Goal: Find specific page/section: Find specific page/section

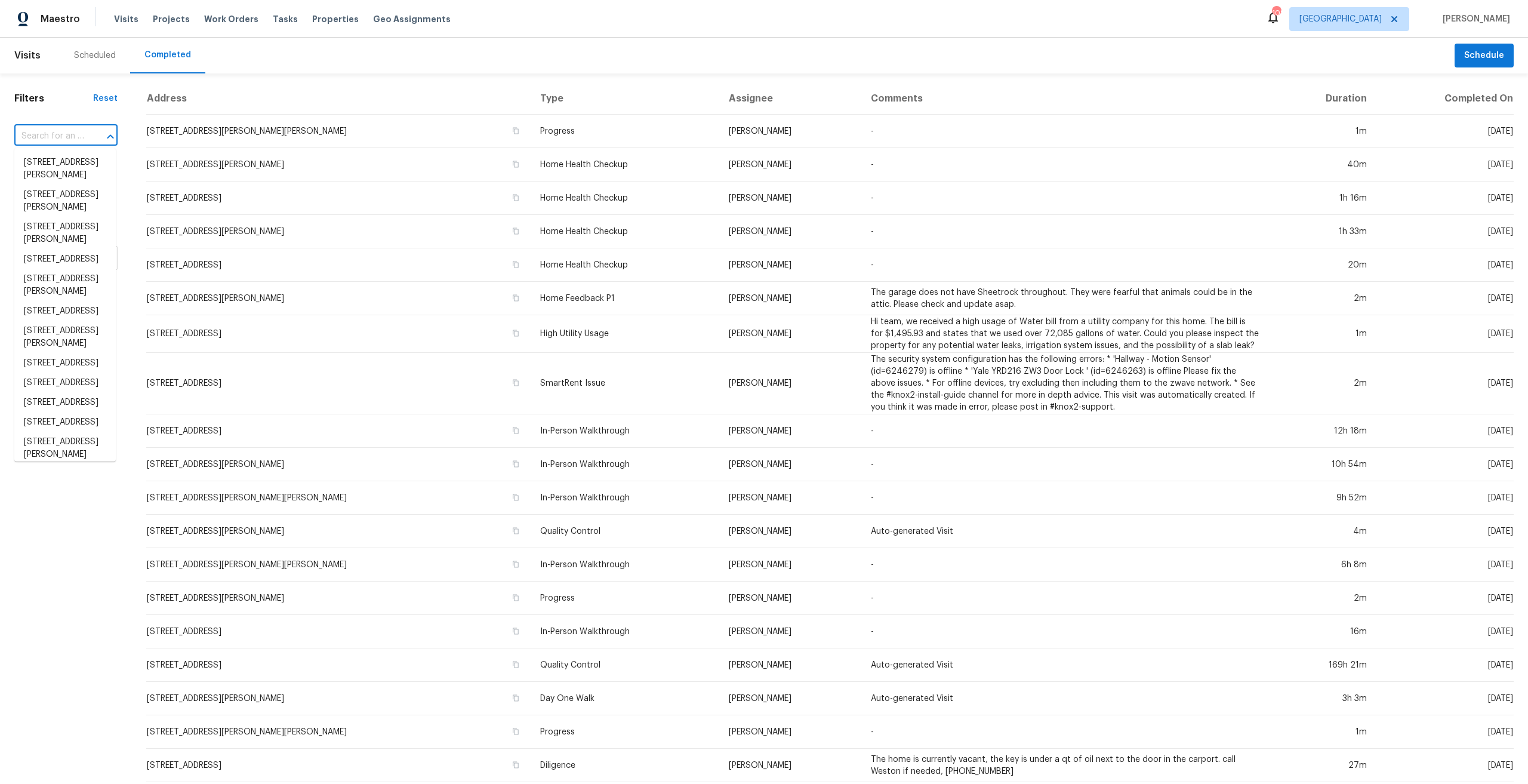
click at [34, 134] on input "text" at bounding box center [49, 137] width 70 height 18
paste input "7433 [PERSON_NAME]"
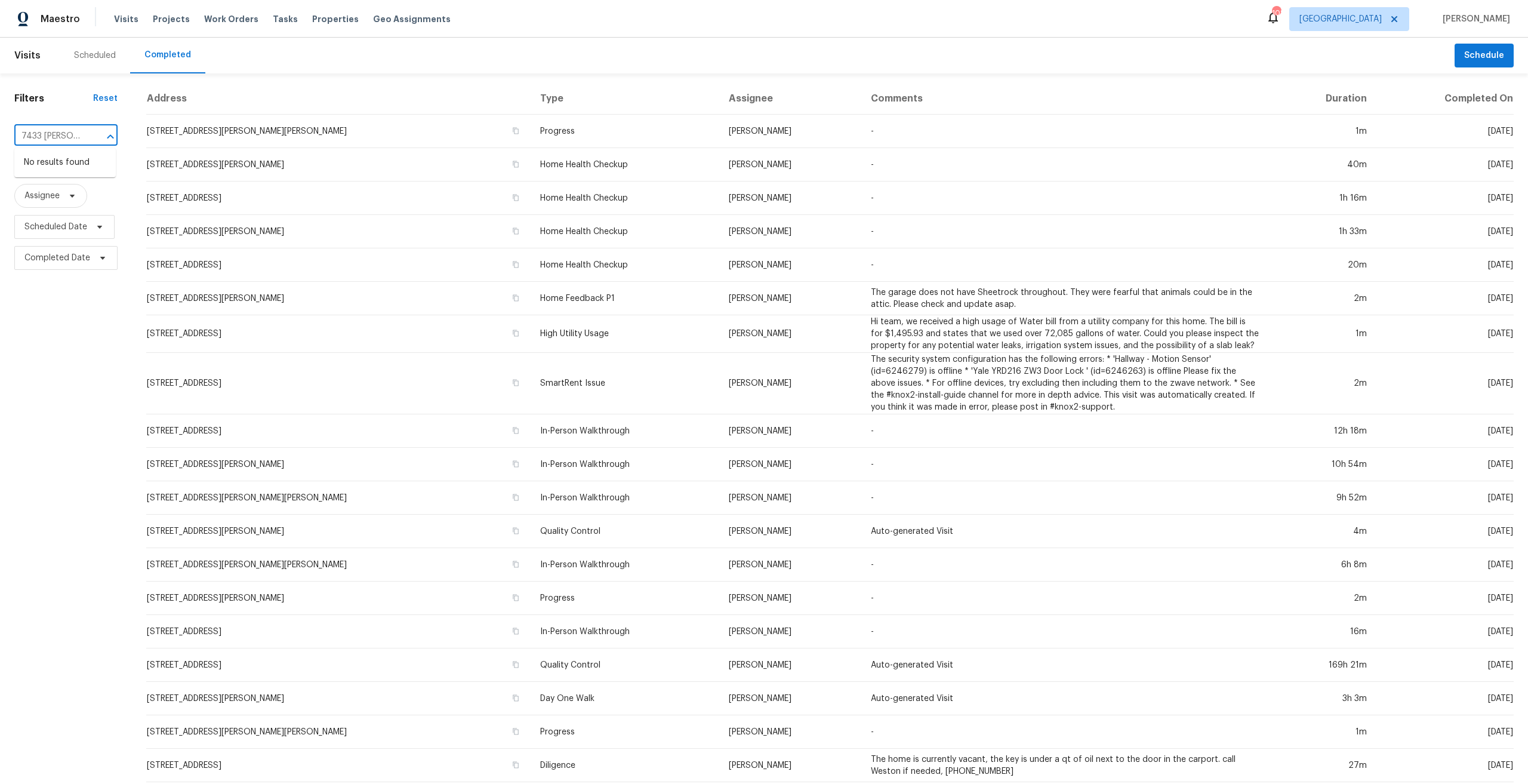
type input "7433 [PERSON_NAME]"
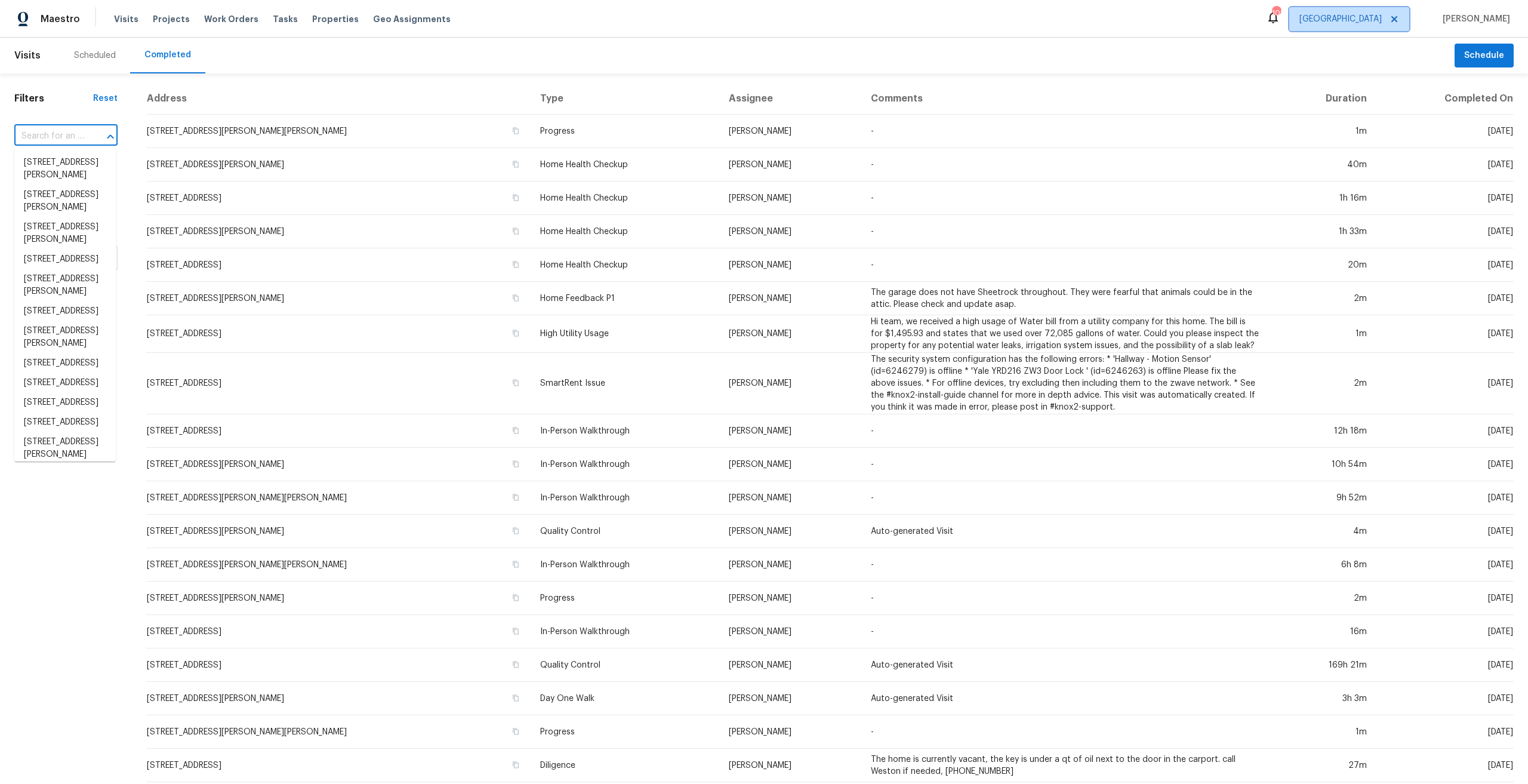
click at [1381, 18] on span "[GEOGRAPHIC_DATA]" at bounding box center [1340, 18] width 82 height 12
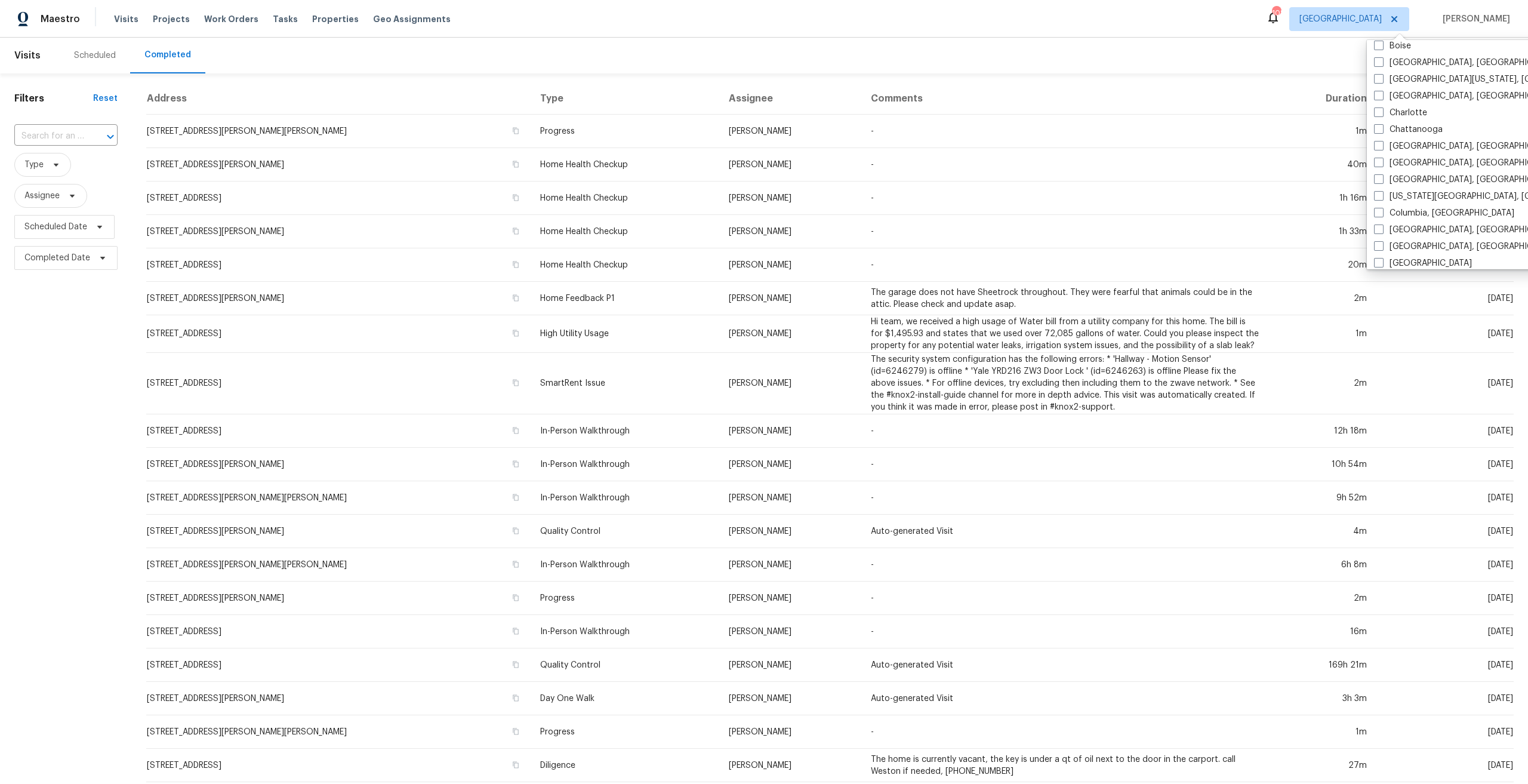
scroll to position [299, 0]
click at [1413, 194] on label "[GEOGRAPHIC_DATA]" at bounding box center [1422, 188] width 97 height 12
click at [1381, 191] on input "[GEOGRAPHIC_DATA]" at bounding box center [1378, 187] width 8 height 8
checkbox input "true"
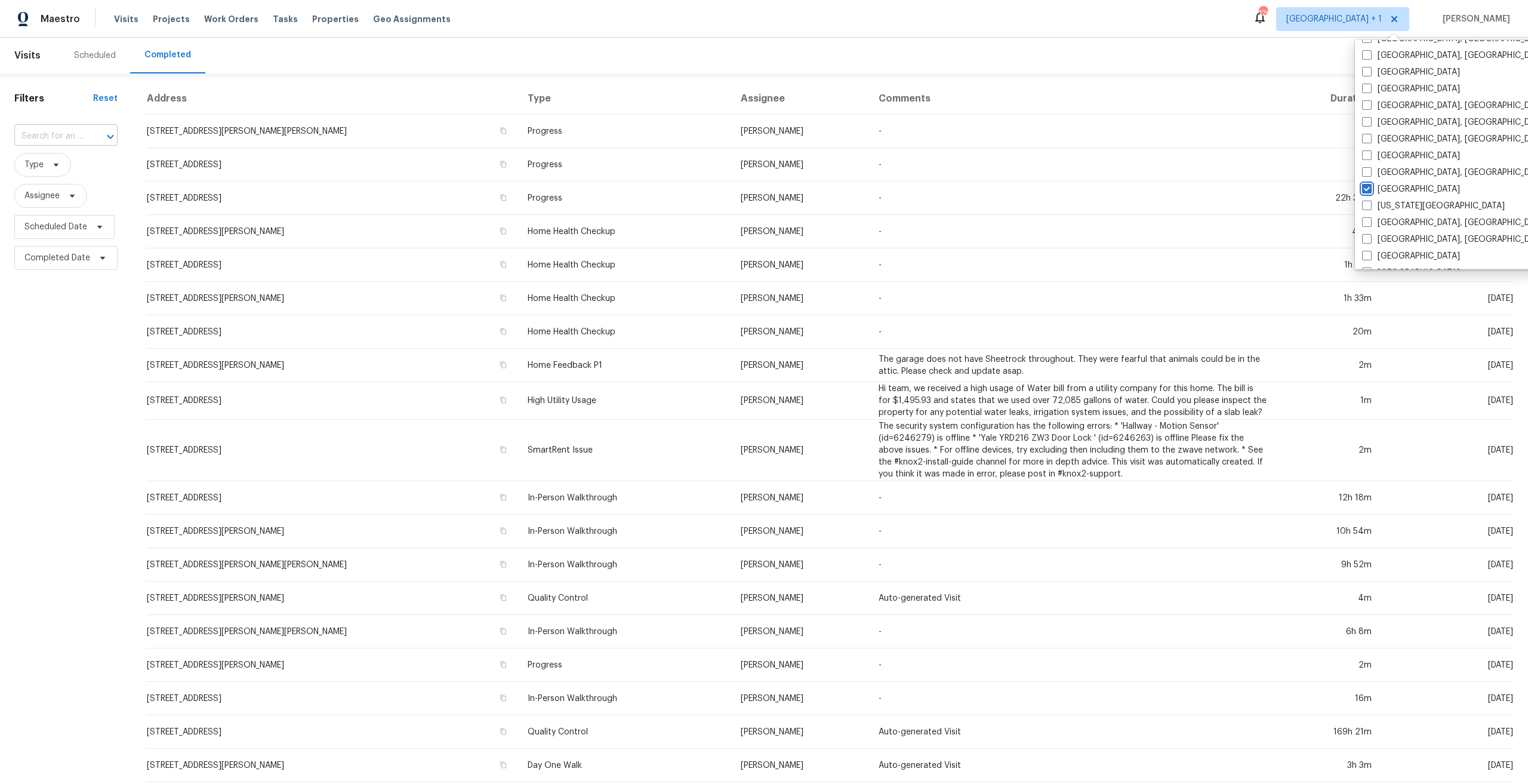
click at [97, 133] on div at bounding box center [102, 137] width 31 height 16
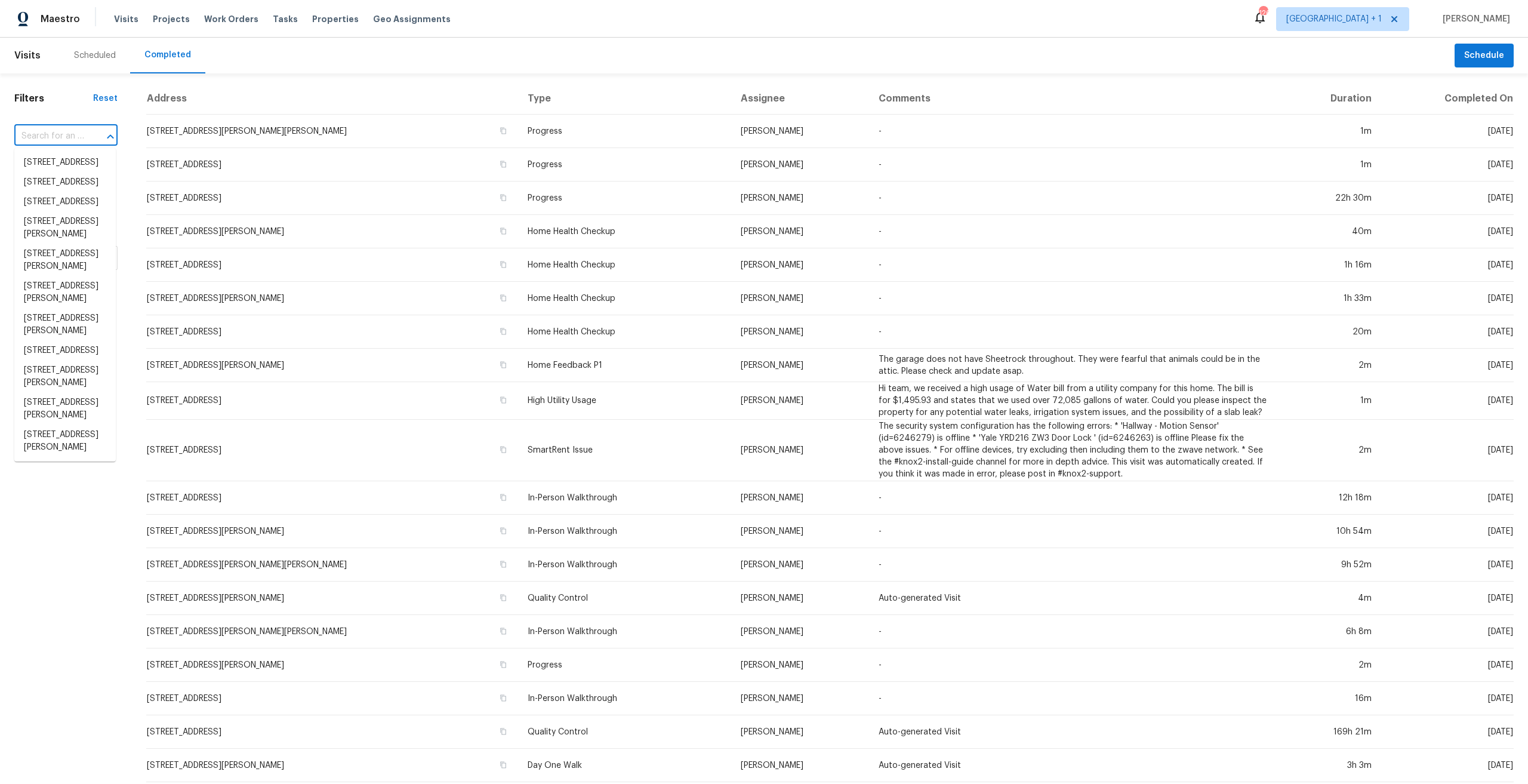
paste input "7433 [PERSON_NAME]"
type input "7433 [PERSON_NAME]"
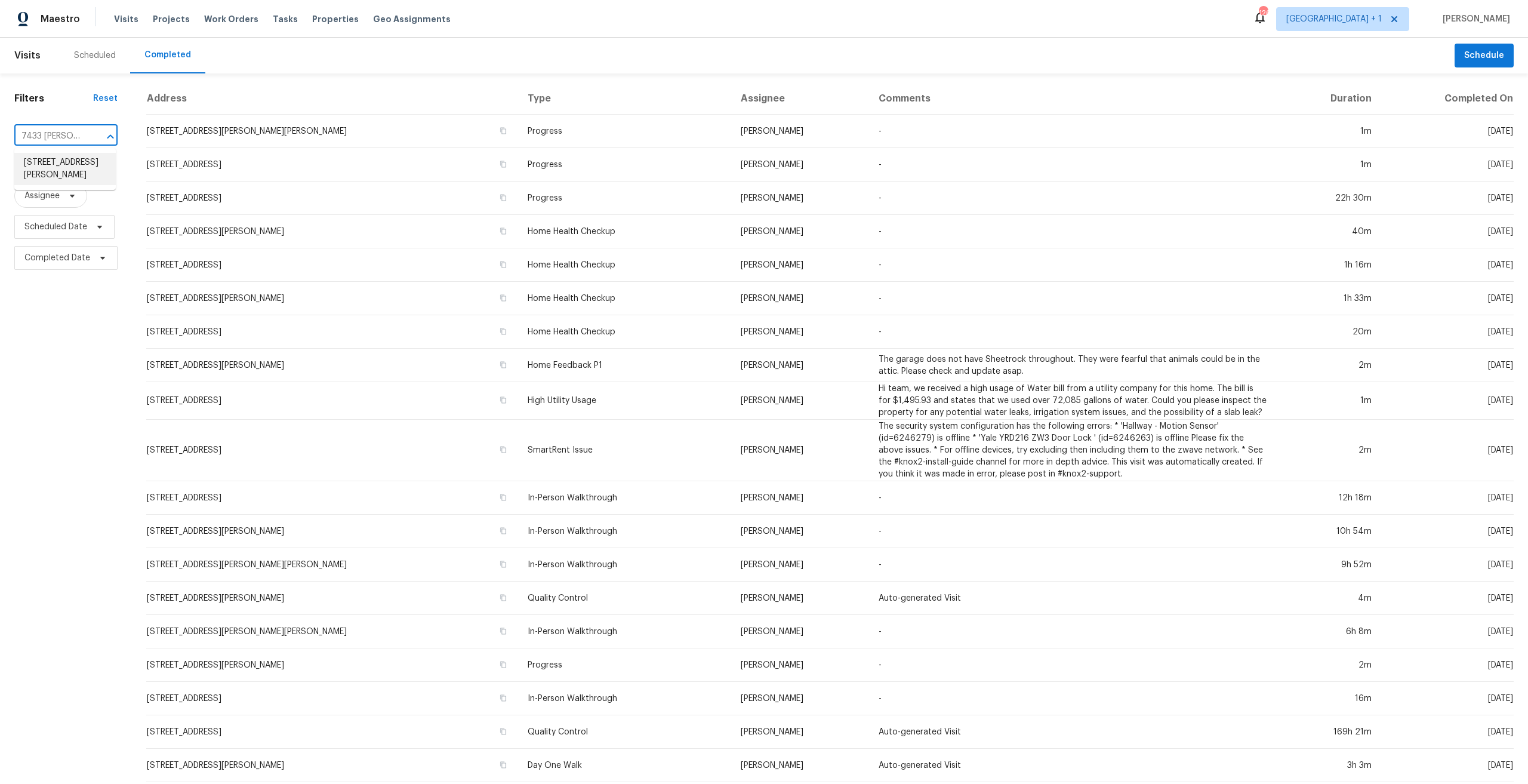
click at [47, 176] on li "[STREET_ADDRESS][PERSON_NAME]" at bounding box center [65, 168] width 101 height 32
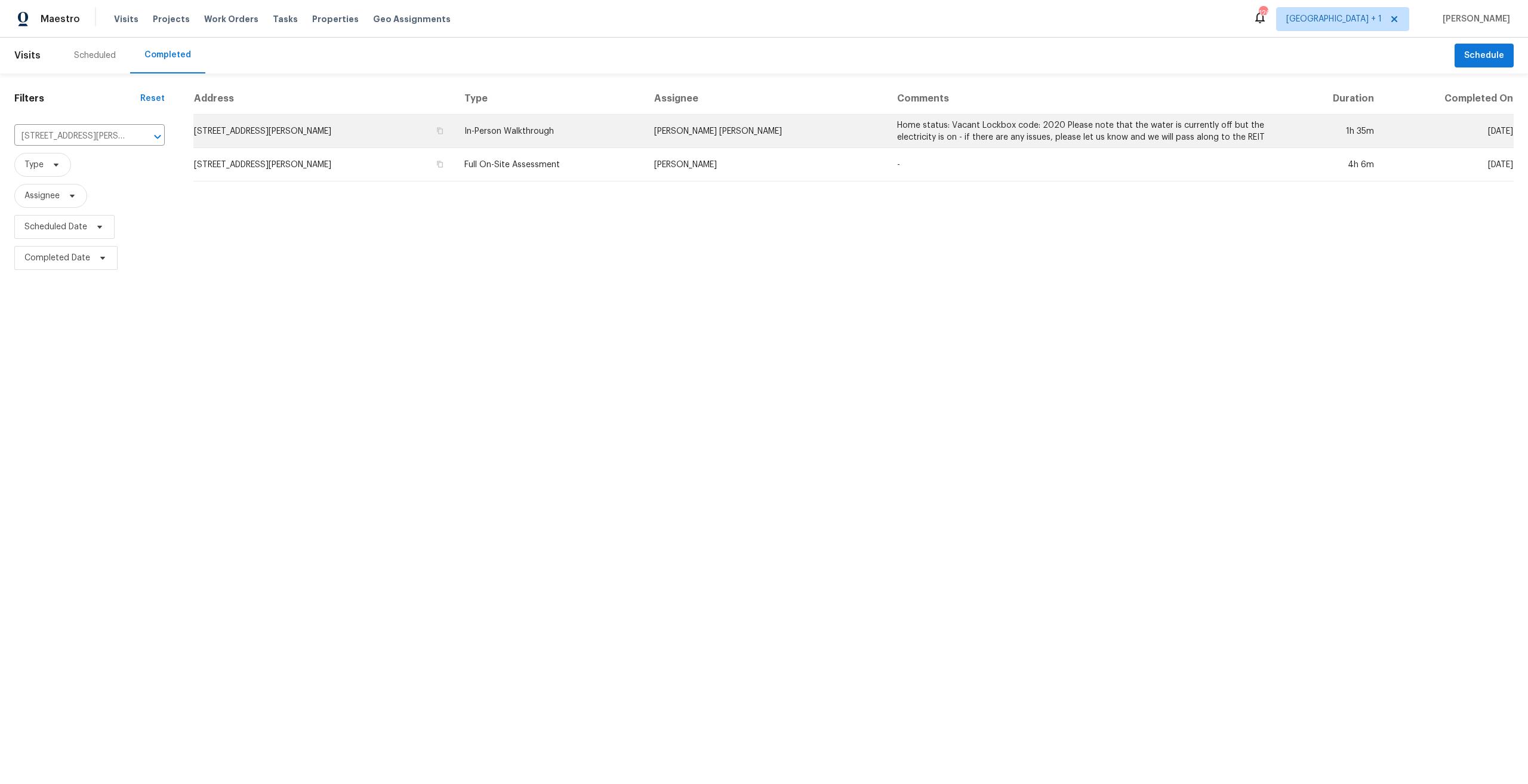
click at [344, 117] on td "[STREET_ADDRESS][PERSON_NAME]" at bounding box center [323, 131] width 261 height 34
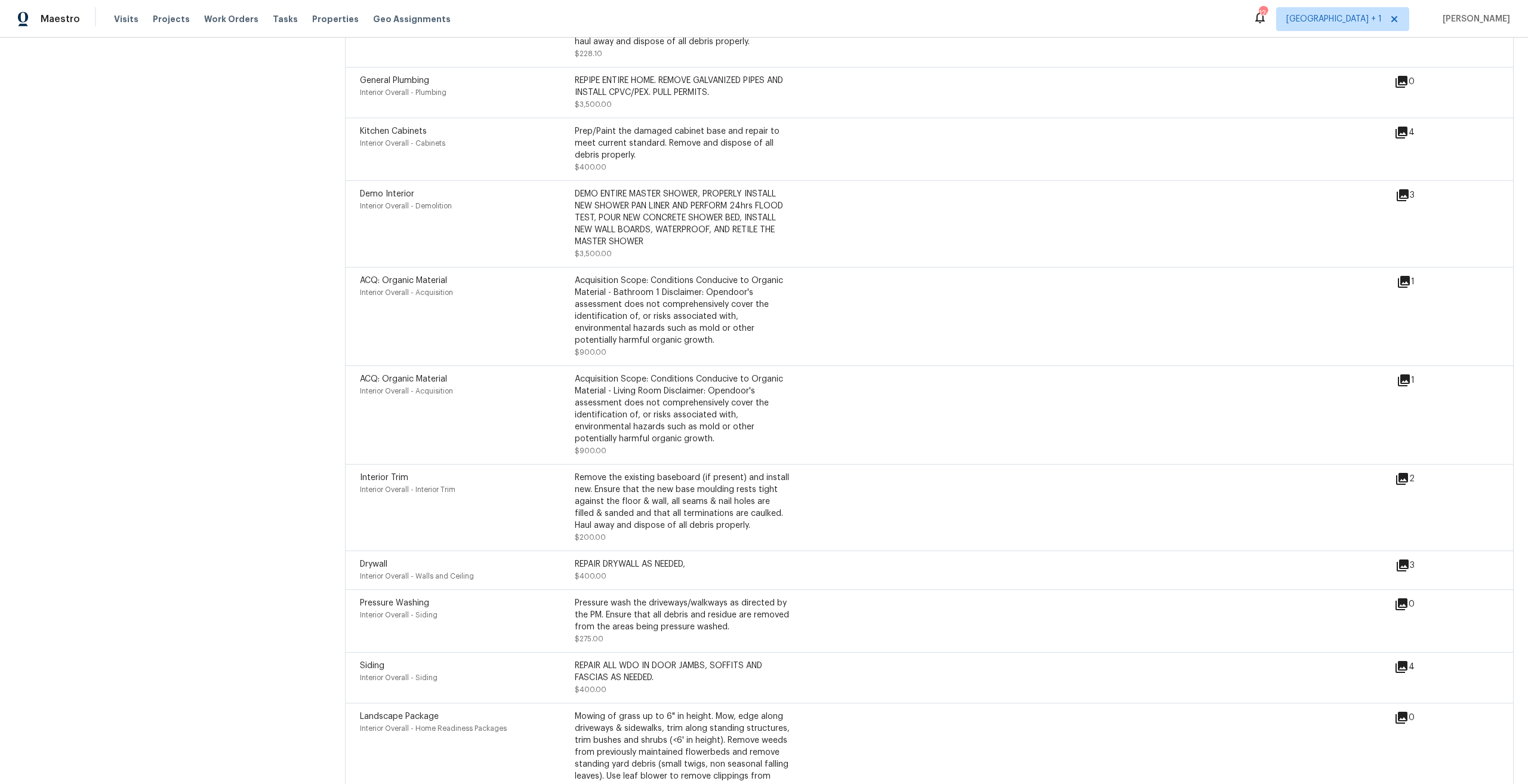
scroll to position [2626, 0]
